Goal: Task Accomplishment & Management: Manage account settings

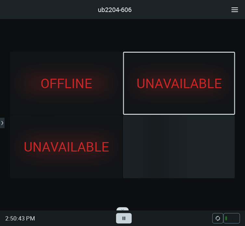
click at [230, 19] on div "ub2204-606" at bounding box center [122, 9] width 245 height 19
click at [232, 9] on icon at bounding box center [234, 10] width 10 height 10
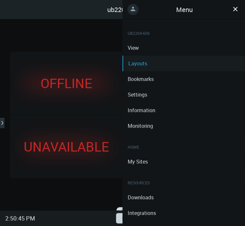
click at [133, 13] on circle at bounding box center [132, 9] width 11 height 11
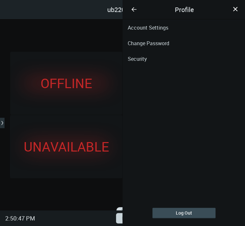
click at [135, 27] on link "Account Settings" at bounding box center [183, 28] width 122 height 16
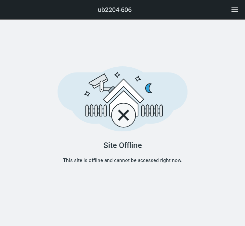
click at [118, 13] on span "ub2204-606" at bounding box center [115, 10] width 34 height 10
click at [118, 8] on span "ub2204-606" at bounding box center [115, 10] width 34 height 10
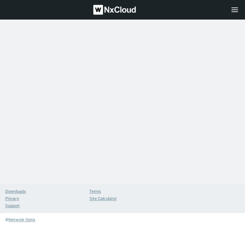
click at [234, 10] on rect at bounding box center [234, 9] width 6 height 1
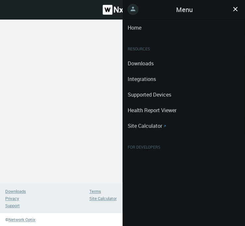
click at [132, 10] on icon at bounding box center [132, 9] width 5 height 5
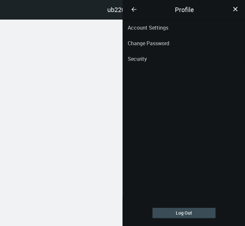
click at [141, 28] on link "Account Settings" at bounding box center [183, 28] width 122 height 16
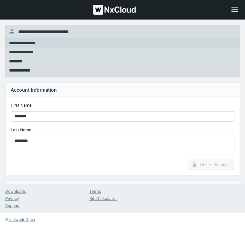
click at [235, 6] on icon at bounding box center [234, 10] width 10 height 10
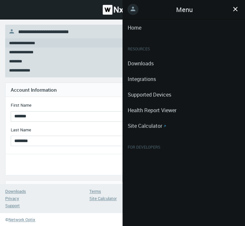
click at [70, 6] on div ".st0 { stroke : #698796; } Close" at bounding box center [122, 9] width 245 height 19
click at [118, 7] on img at bounding box center [124, 10] width 43 height 10
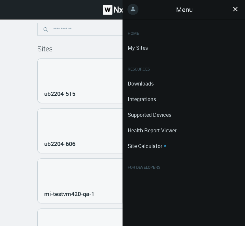
click at [236, 7] on icon ".st0 { stroke : #698796; } Close" at bounding box center [235, 9] width 10 height 6
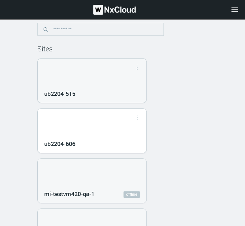
click at [88, 126] on div "ub2204-606" at bounding box center [92, 130] width 108 height 44
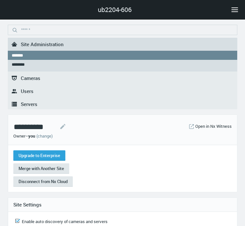
click at [233, 12] on rect at bounding box center [234, 11] width 6 height 1
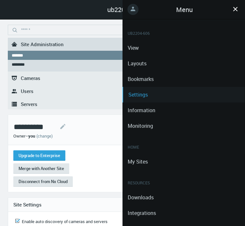
click at [138, 62] on link "Layouts" at bounding box center [183, 63] width 122 height 16
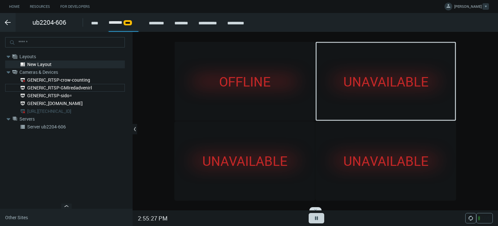
click at [244, 11] on button "[PERSON_NAME]" at bounding box center [467, 6] width 50 height 13
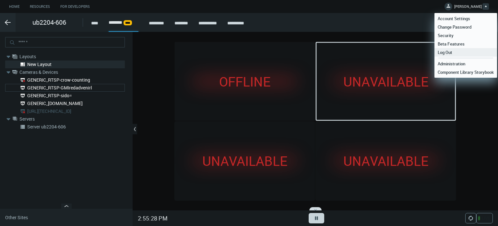
click at [244, 49] on link "Log Out" at bounding box center [466, 52] width 63 height 8
